Goal: Task Accomplishment & Management: Use online tool/utility

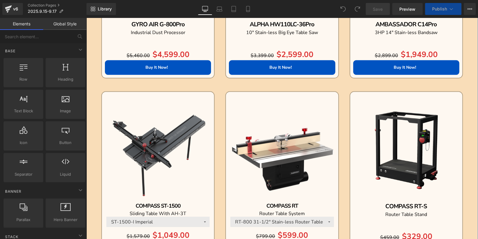
scroll to position [566, 0]
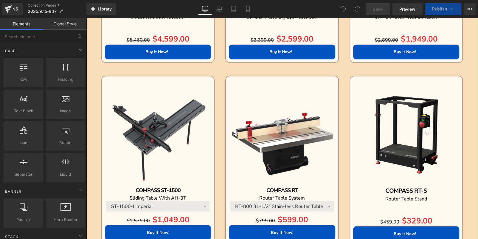
click at [276, 135] on div "Sale Off (P) Image" at bounding box center [282, 132] width 106 height 106
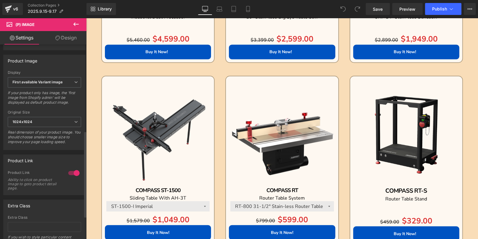
scroll to position [209, 0]
click at [54, 82] on b "First available Variant image" at bounding box center [38, 80] width 50 height 4
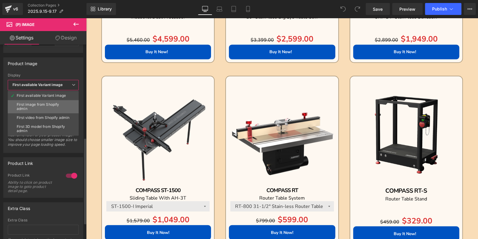
click at [57, 103] on div "First image from Shopify admin" at bounding box center [43, 106] width 53 height 8
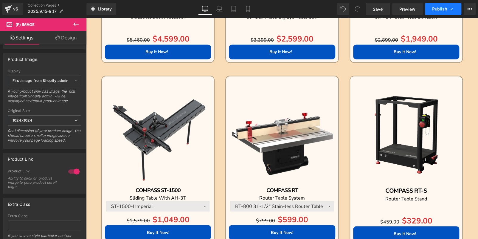
click at [443, 8] on span "Publish" at bounding box center [439, 9] width 15 height 5
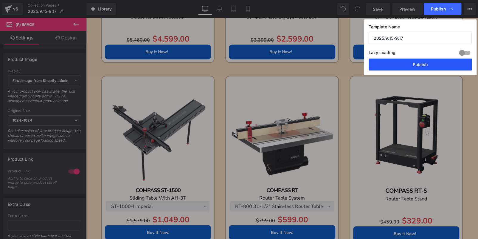
click at [428, 62] on button "Publish" at bounding box center [420, 64] width 103 height 12
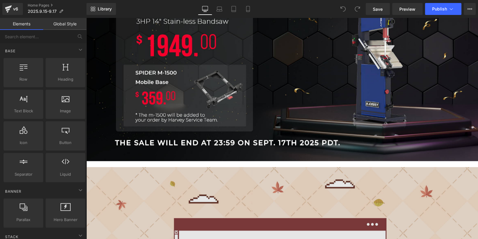
scroll to position [238, 0]
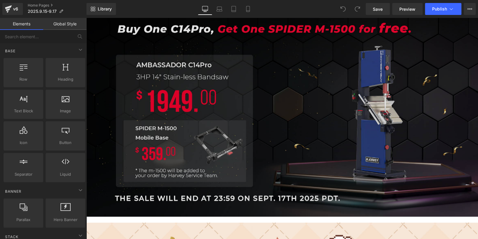
drag, startPoint x: 304, startPoint y: 112, endPoint x: 130, endPoint y: 109, distance: 174.2
click at [304, 112] on img at bounding box center [282, 102] width 392 height 230
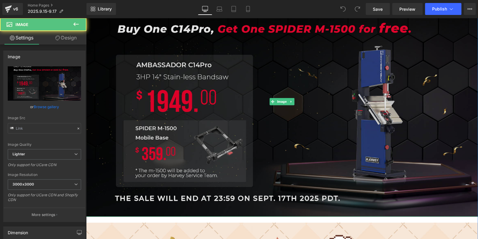
type input "[URL][DOMAIN_NAME]"
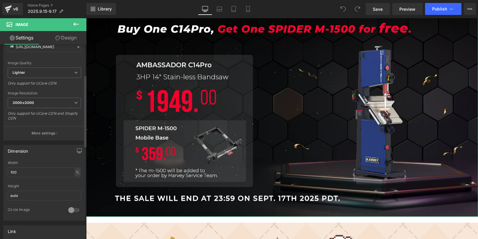
scroll to position [179, 0]
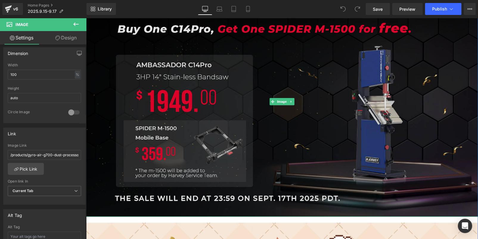
click at [249, 120] on img at bounding box center [282, 102] width 392 height 230
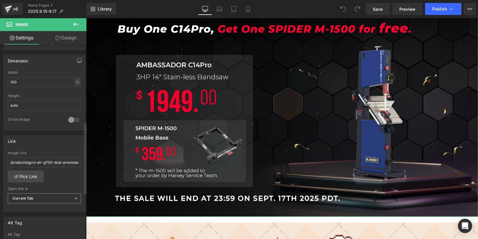
scroll to position [209, 0]
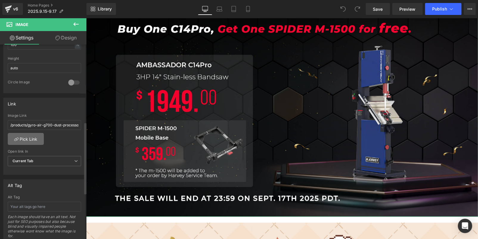
click at [29, 140] on link "Pick Link" at bounding box center [26, 139] width 36 height 12
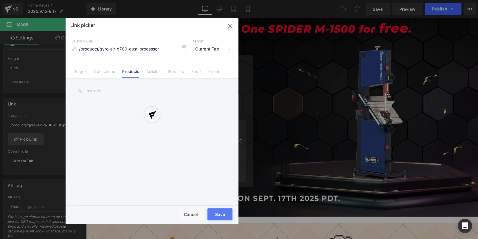
click at [183, 44] on div at bounding box center [152, 121] width 173 height 206
click at [184, 45] on div at bounding box center [152, 121] width 173 height 206
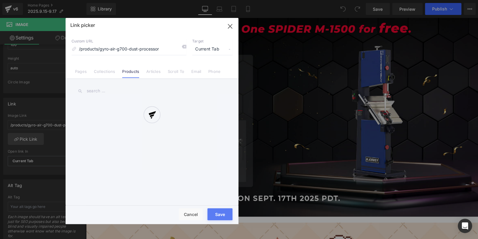
click at [184, 45] on div at bounding box center [152, 121] width 173 height 206
click at [184, 45] on icon at bounding box center [184, 46] width 5 height 5
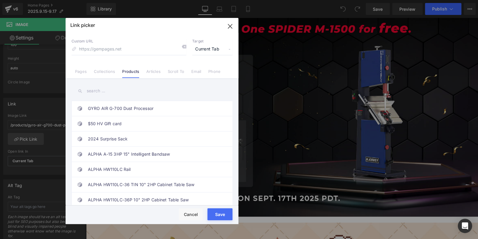
click at [184, 45] on icon at bounding box center [184, 46] width 5 height 5
click at [142, 91] on input "text" at bounding box center [152, 90] width 161 height 13
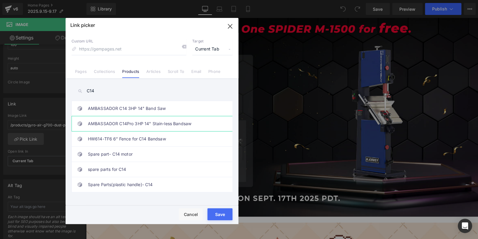
type input "C14"
click at [159, 119] on link "AMBASSADOR C14Pro 3HP 14" Stain-less Bandsaw" at bounding box center [153, 123] width 131 height 15
type input "/products/ambassador-c14pro-3hp-14-stain-less-bandsaw"
click at [222, 212] on div "Rendering Content" at bounding box center [239, 215] width 37 height 7
click at [222, 208] on button "Save" at bounding box center [220, 214] width 25 height 12
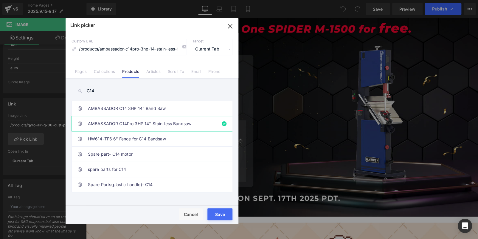
type input "/products/ambassador-c14pro-3hp-14-stain-less-bandsaw"
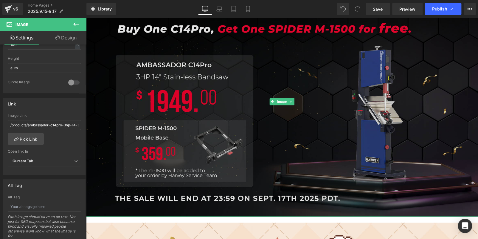
click at [215, 154] on img at bounding box center [282, 102] width 392 height 230
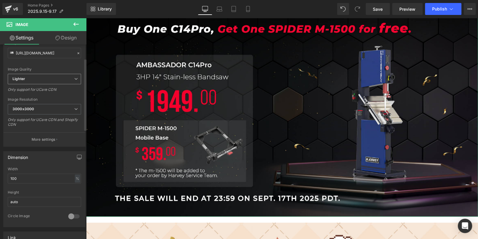
scroll to position [30, 0]
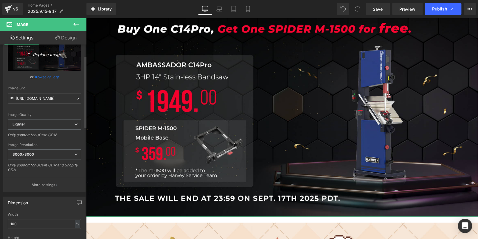
click at [42, 52] on icon "Replace Image" at bounding box center [45, 53] width 48 height 7
type input "C:\fakepath\C14PRO - 副本.jpg"
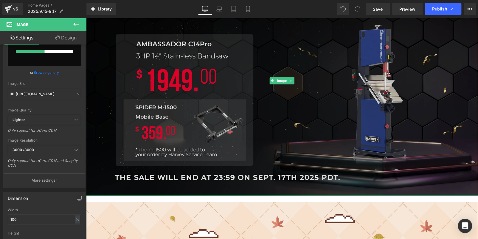
scroll to position [268, 0]
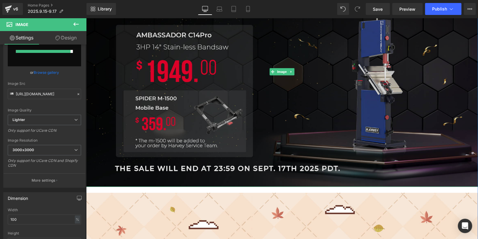
type input "[URL][DOMAIN_NAME]"
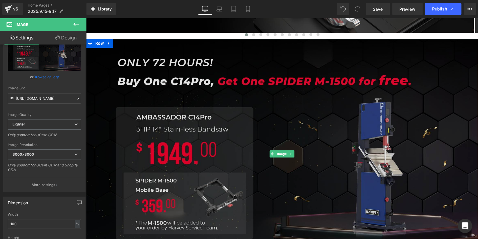
scroll to position [179, 0]
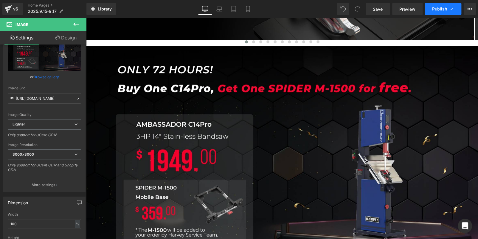
click at [437, 4] on button "Publish" at bounding box center [443, 9] width 36 height 12
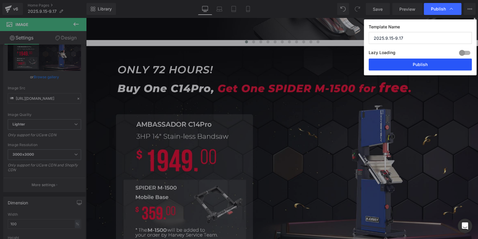
click at [437, 62] on button "Publish" at bounding box center [420, 64] width 103 height 12
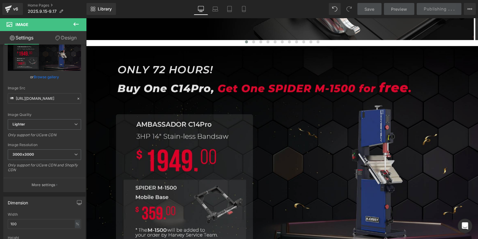
scroll to position [328, 0]
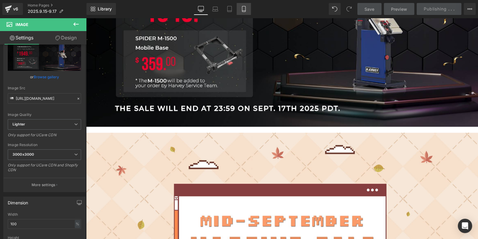
click at [243, 6] on icon at bounding box center [244, 9] width 6 height 6
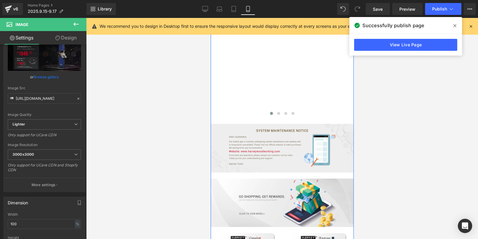
scroll to position [596, 0]
